Goal: Transaction & Acquisition: Purchase product/service

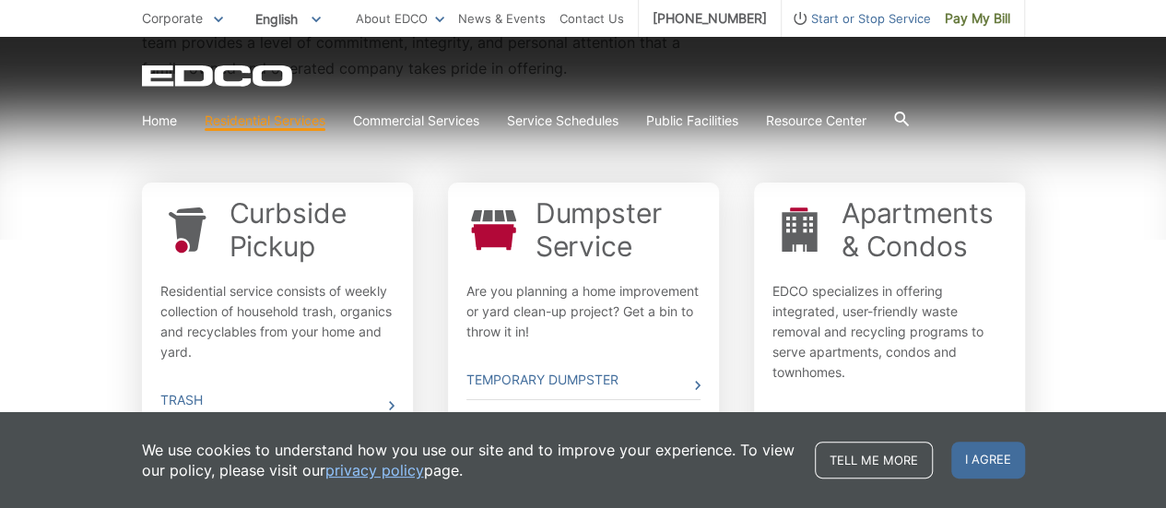
scroll to position [726, 0]
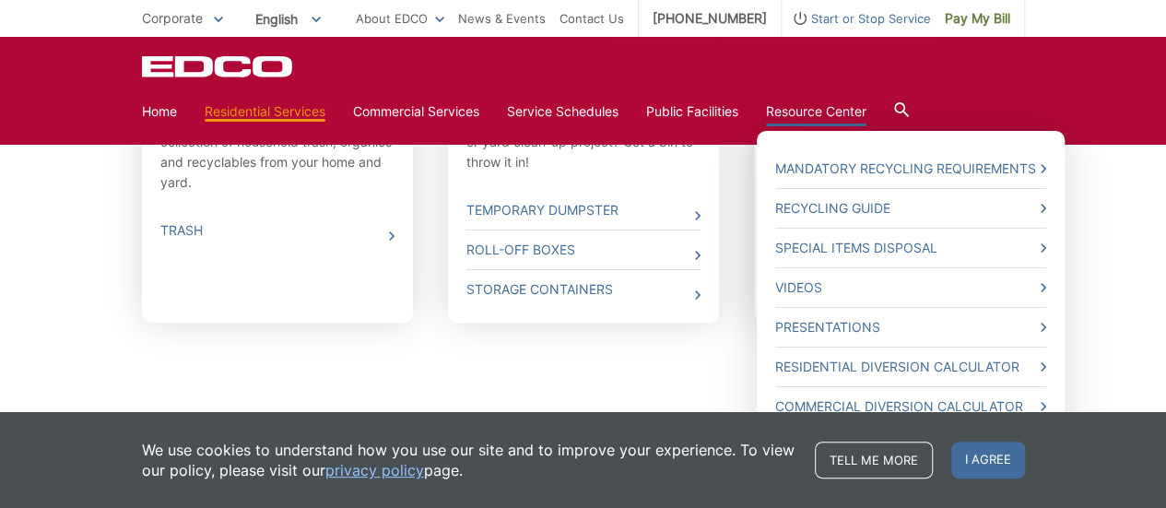
click at [833, 110] on link "Resource Center" at bounding box center [816, 111] width 100 height 20
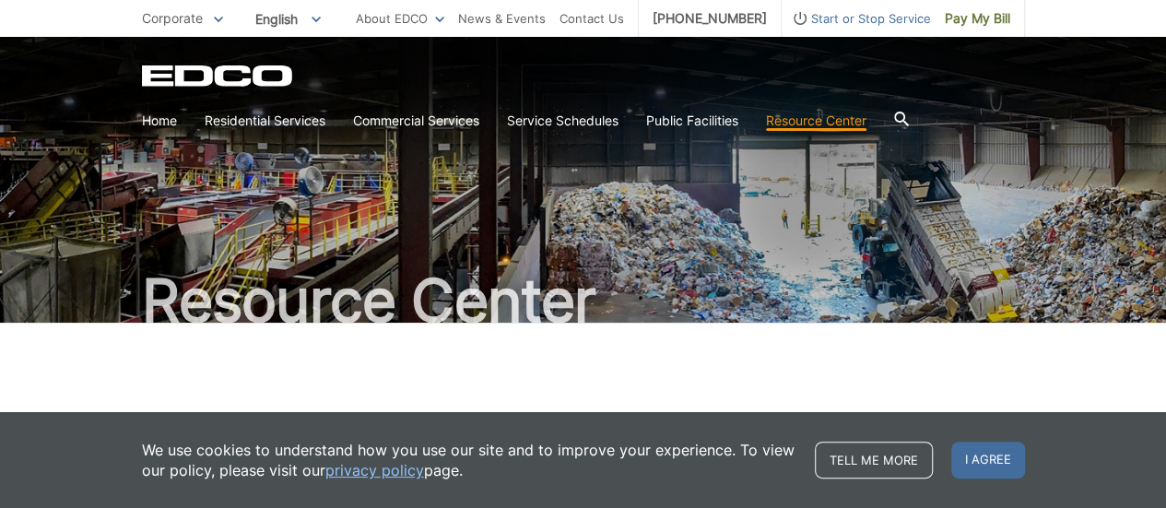
click at [255, 127] on link "Residential Services" at bounding box center [265, 121] width 121 height 20
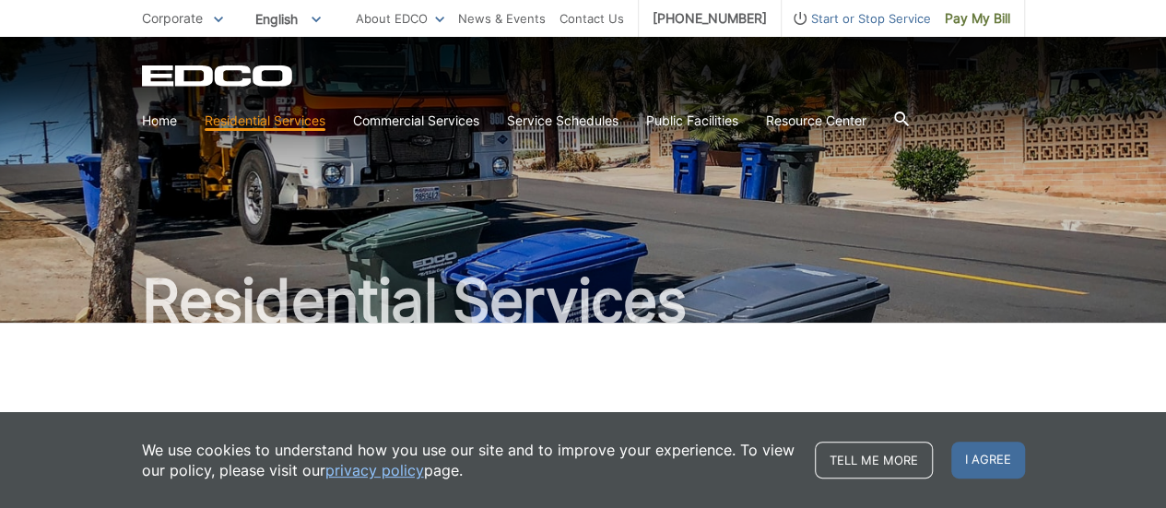
click at [231, 130] on link "Residential Services" at bounding box center [265, 121] width 121 height 20
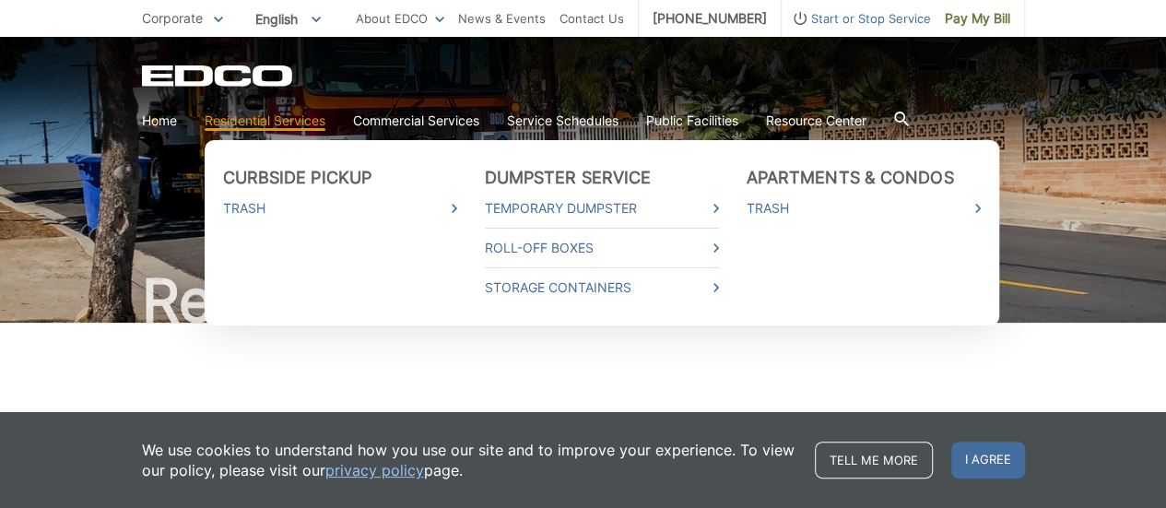
click at [242, 217] on link "Trash" at bounding box center [340, 208] width 234 height 20
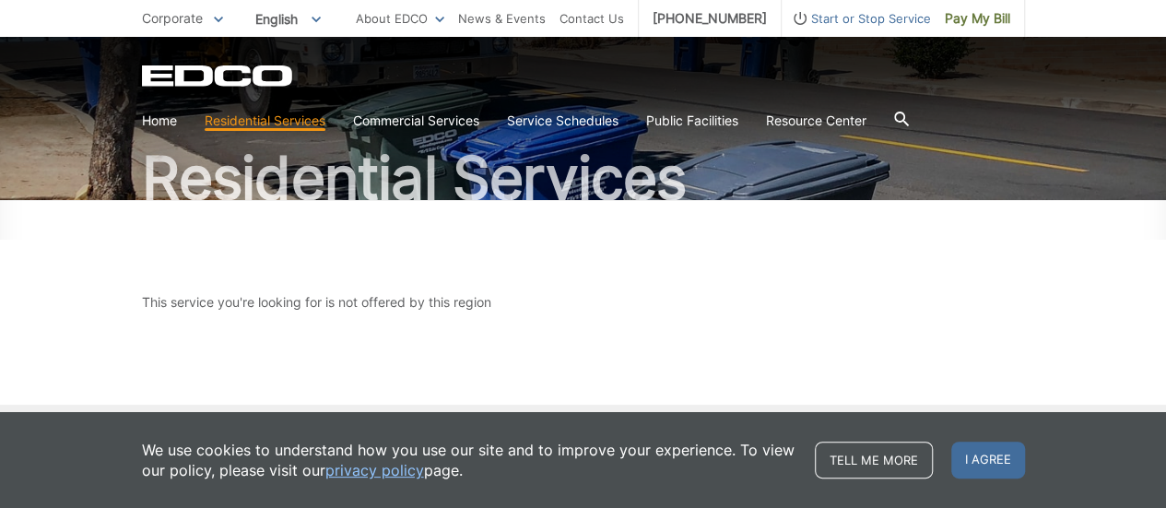
scroll to position [120, 0]
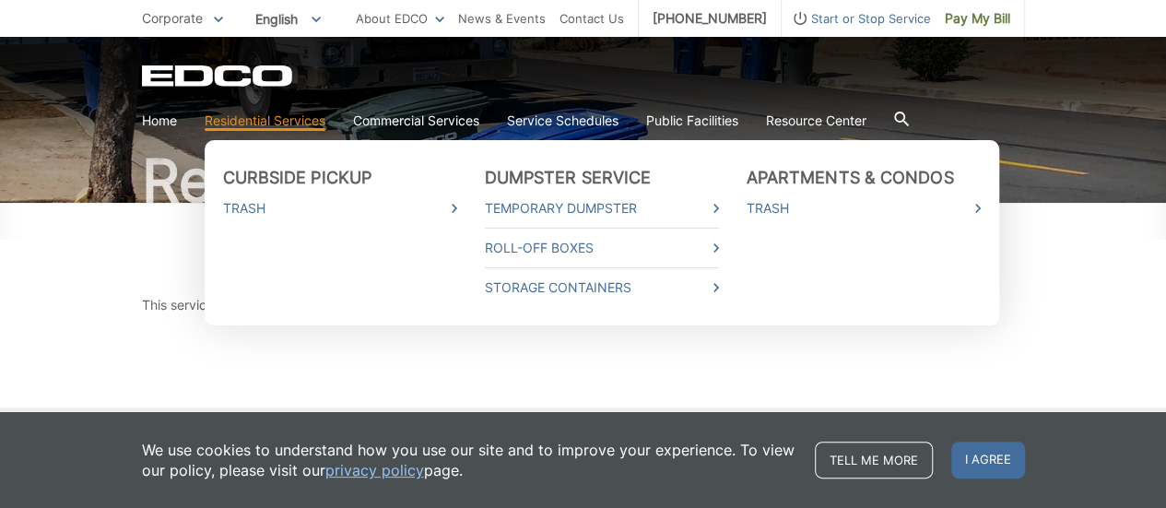
click at [271, 140] on ul "Curbside Pickup Trash Dumpster Service Temporary Dumpster Roll-Off Boxes Storag…" at bounding box center [602, 232] width 794 height 185
click at [242, 212] on link "Trash" at bounding box center [340, 208] width 234 height 20
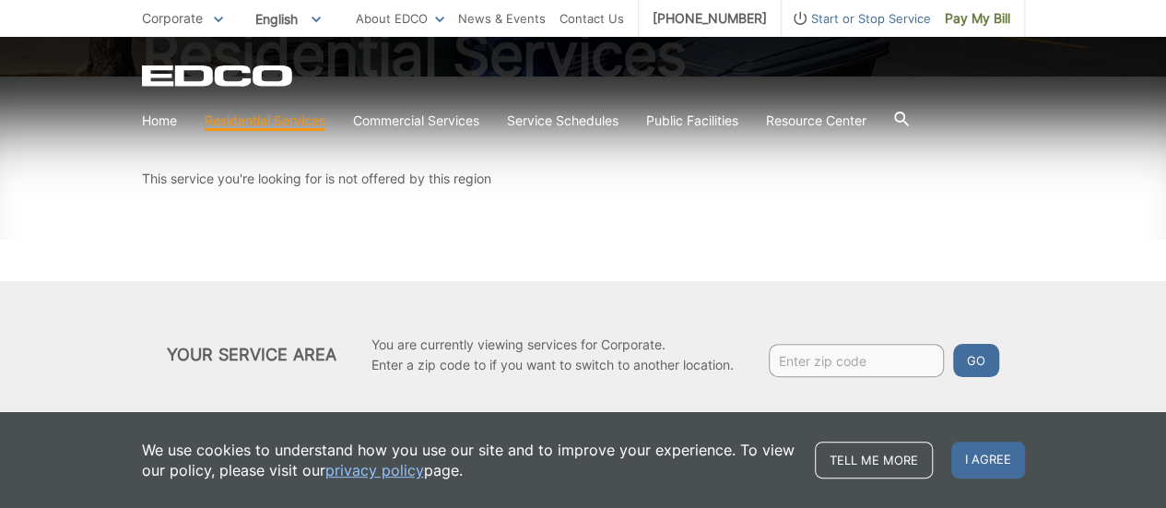
scroll to position [260, 0]
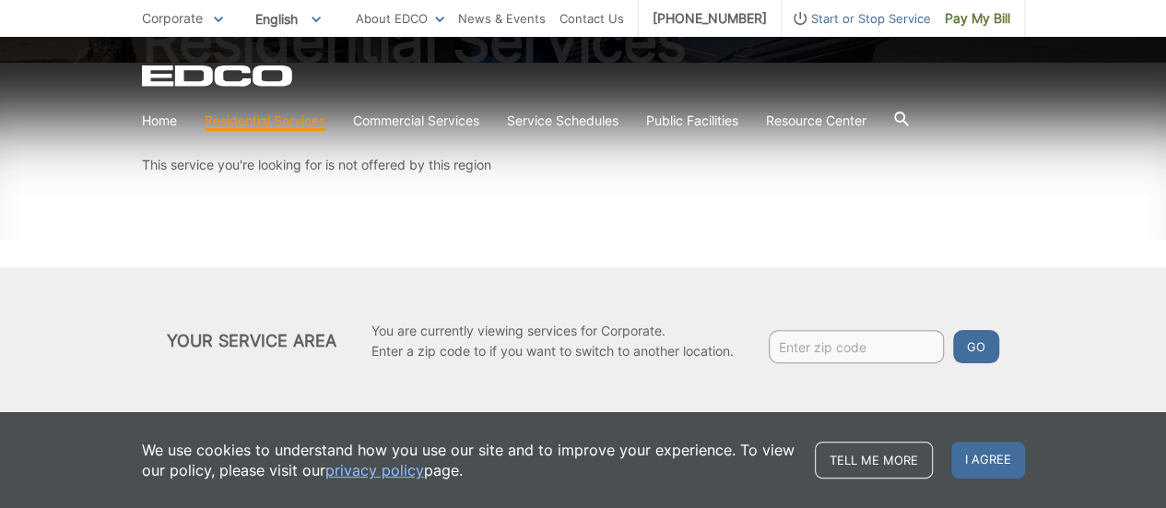
click at [807, 352] on input "Enter zip code" at bounding box center [856, 346] width 175 height 33
type input "92082"
click at [982, 349] on button "Go" at bounding box center [976, 346] width 46 height 33
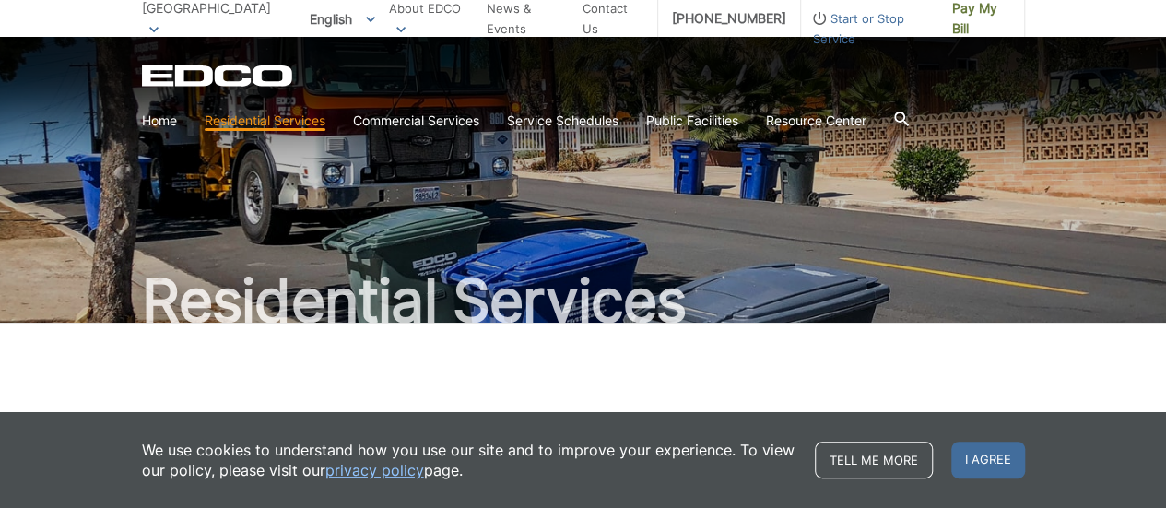
click at [975, 16] on span "Pay My Bill" at bounding box center [981, 18] width 58 height 41
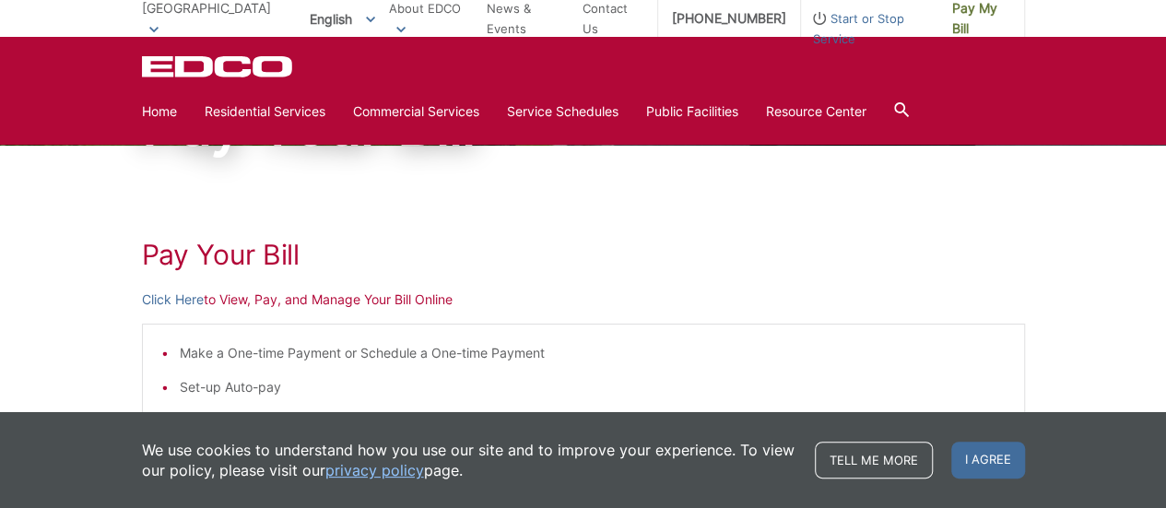
scroll to position [175, 0]
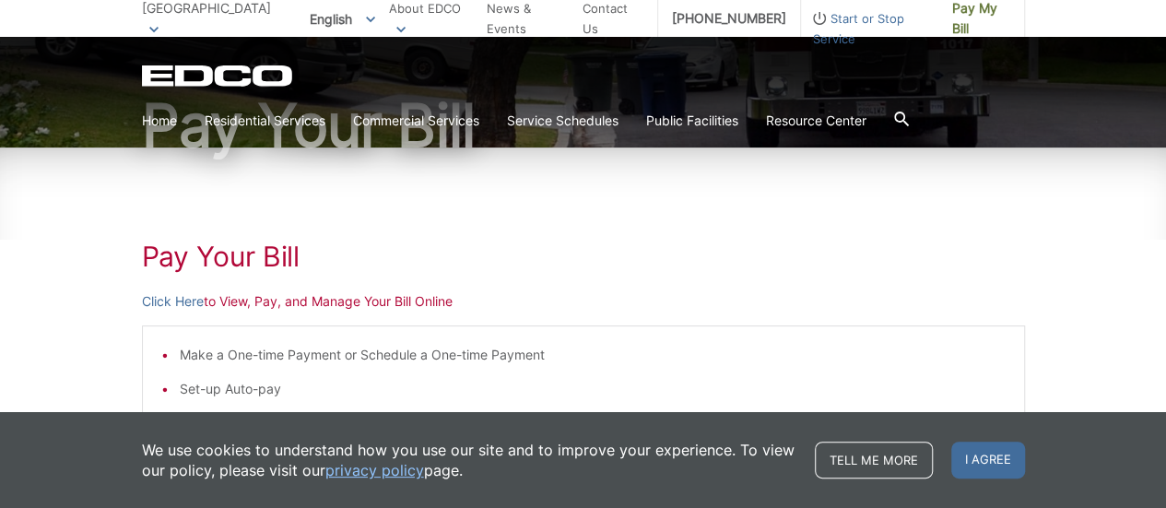
click at [363, 305] on p "Click Here to View, Pay, and Manage Your Bill Online" at bounding box center [583, 301] width 883 height 20
click at [165, 306] on link "Click Here" at bounding box center [173, 301] width 62 height 20
